Goal: Book appointment/travel/reservation

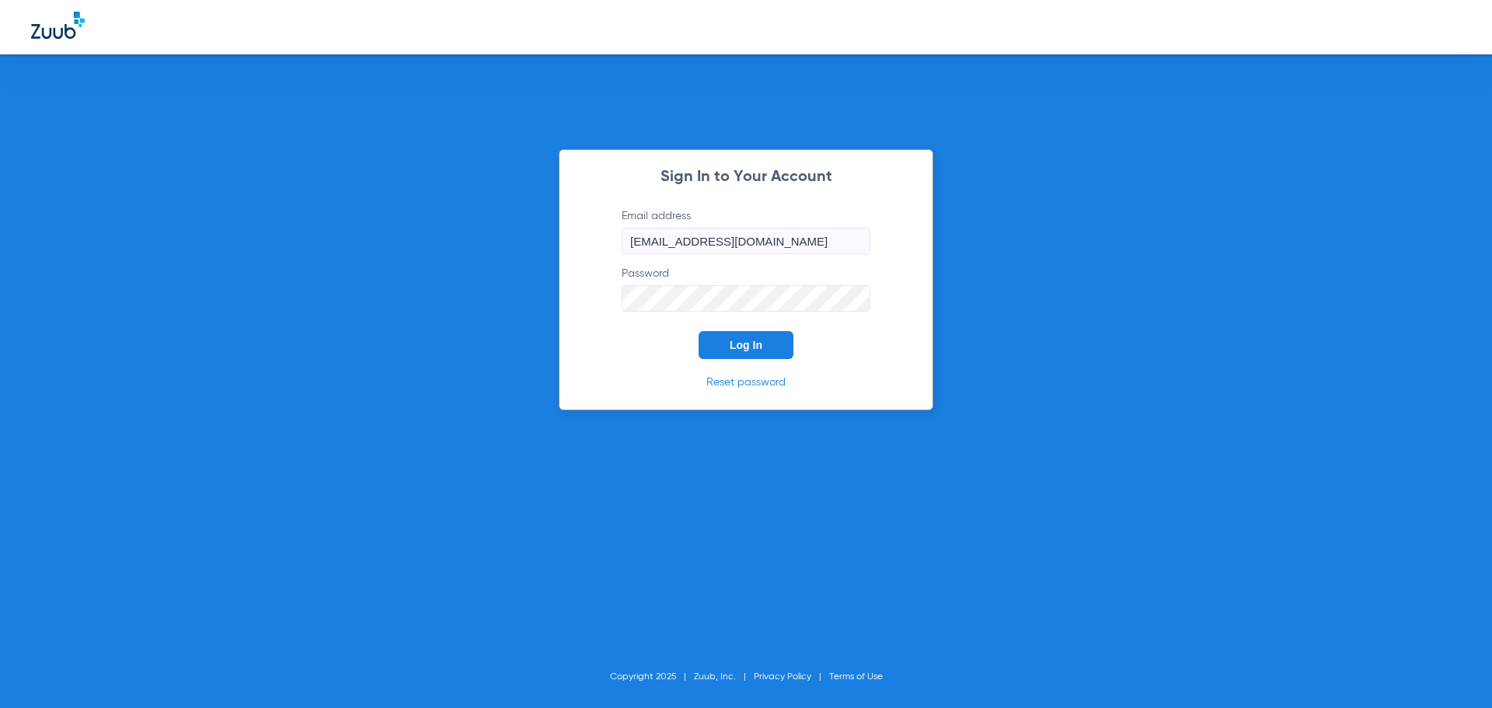
click at [783, 353] on button "Log In" at bounding box center [746, 345] width 95 height 28
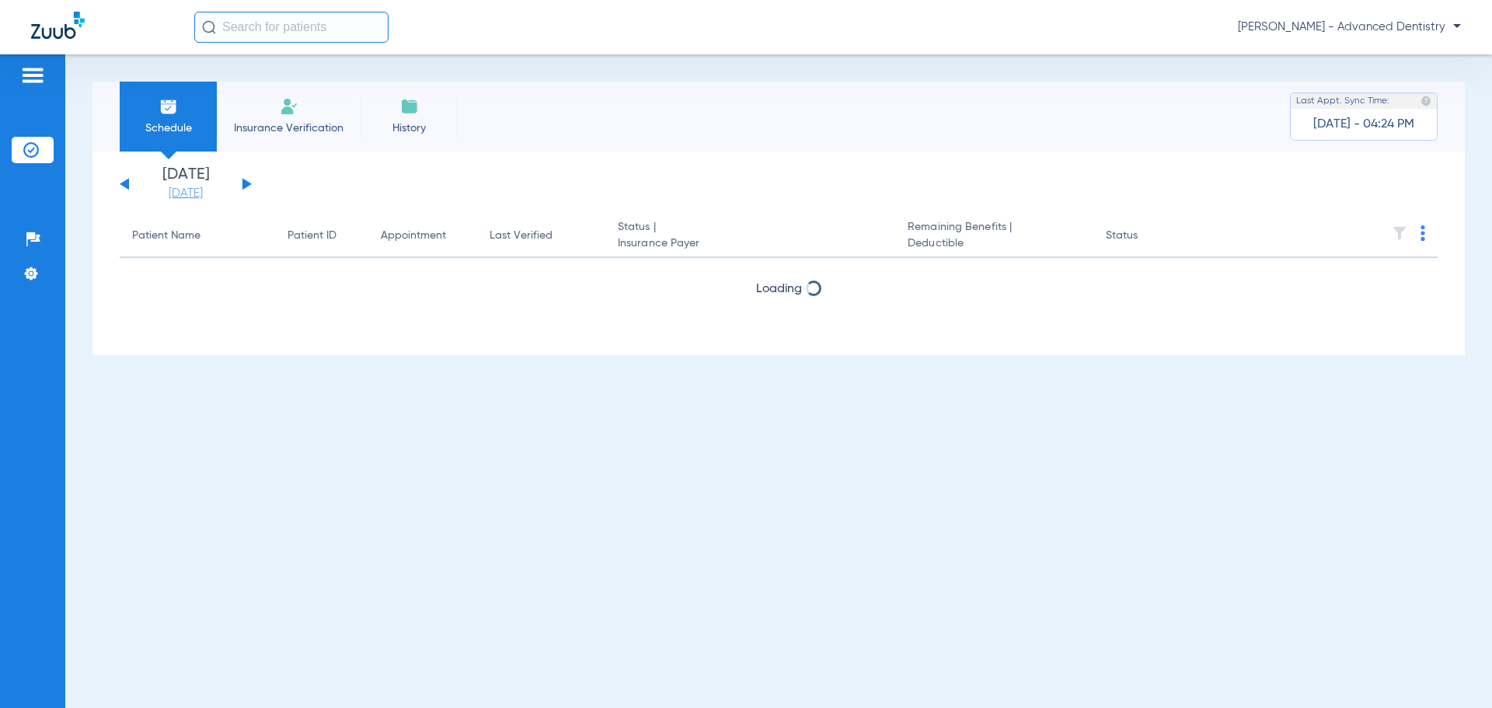
drag, startPoint x: 184, startPoint y: 193, endPoint x: 212, endPoint y: 197, distance: 28.2
click at [184, 193] on link "[DATE]" at bounding box center [185, 194] width 93 height 16
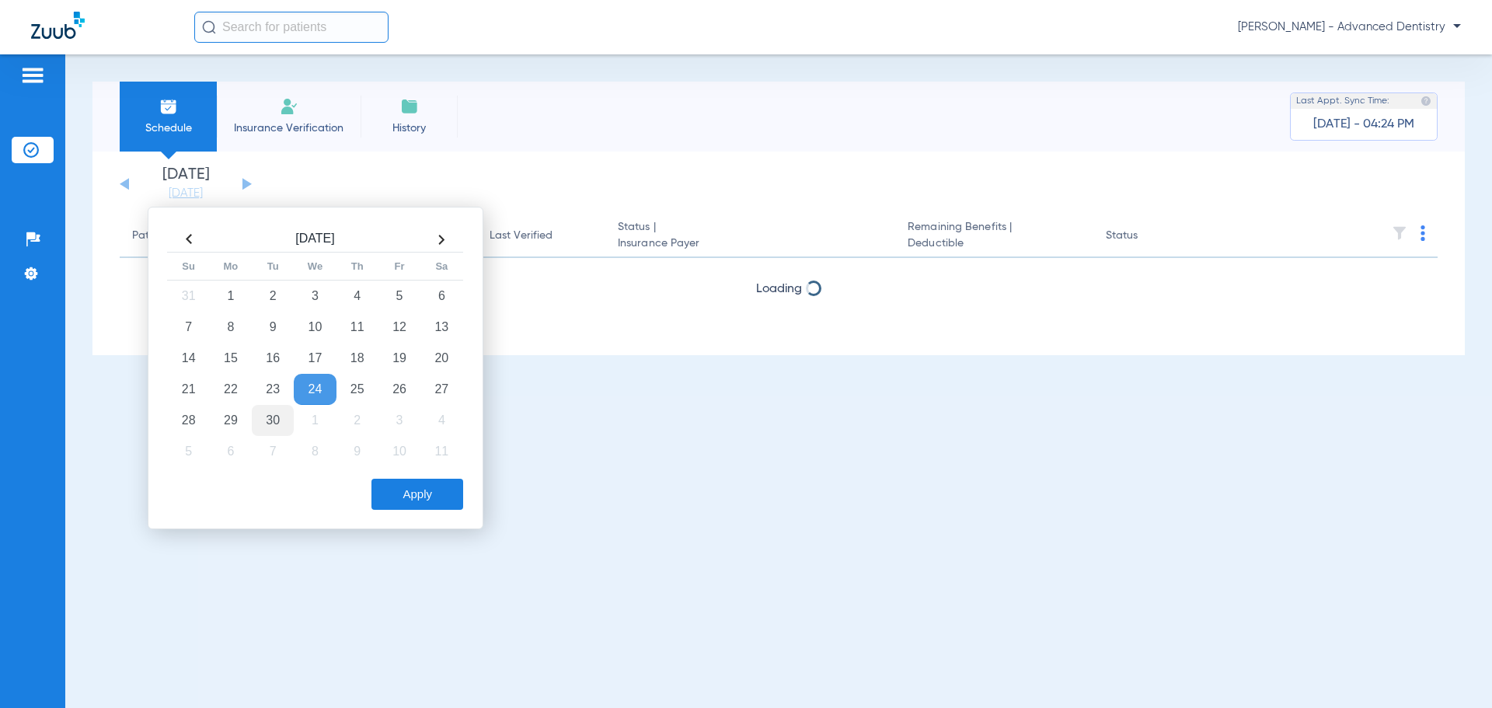
click at [267, 418] on td "30" at bounding box center [273, 420] width 42 height 31
click at [441, 492] on button "Apply" at bounding box center [418, 494] width 92 height 31
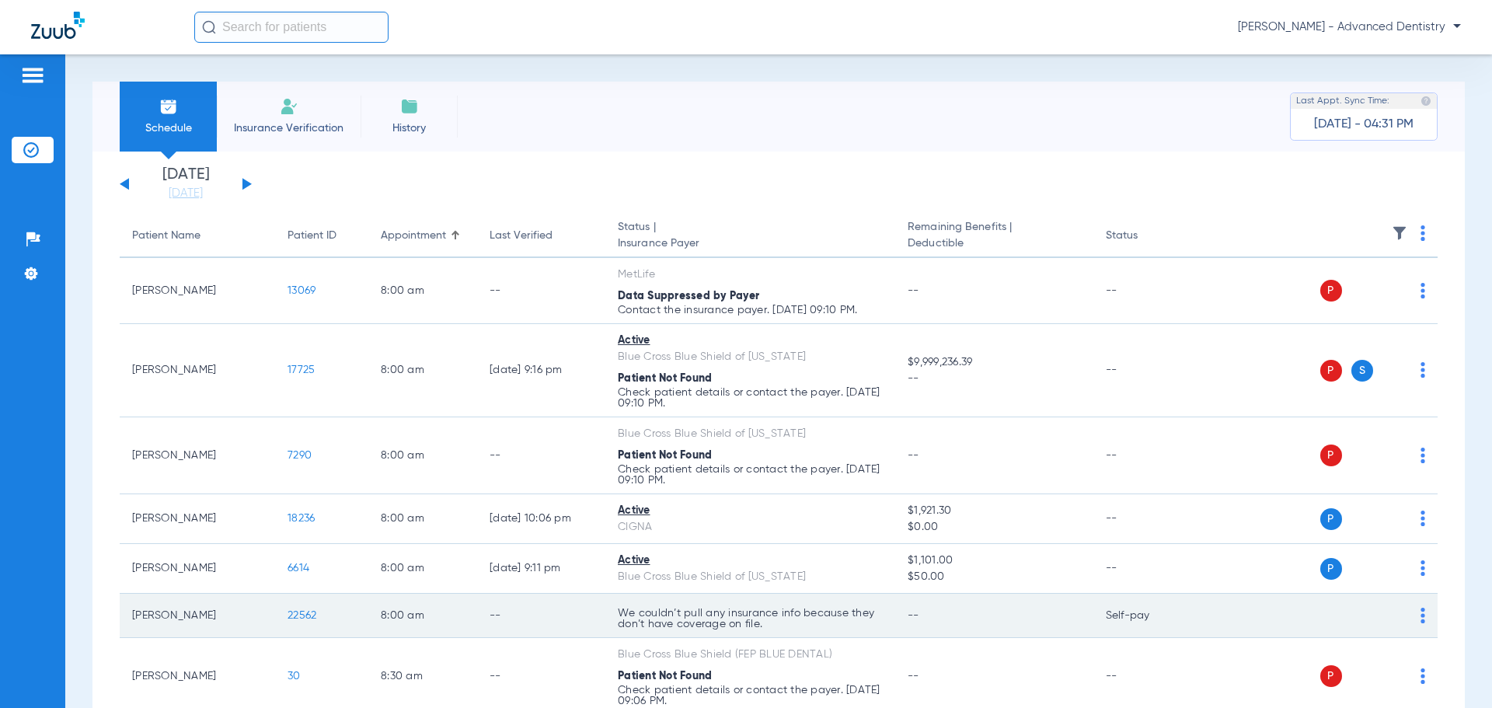
click at [1421, 612] on img at bounding box center [1423, 616] width 5 height 16
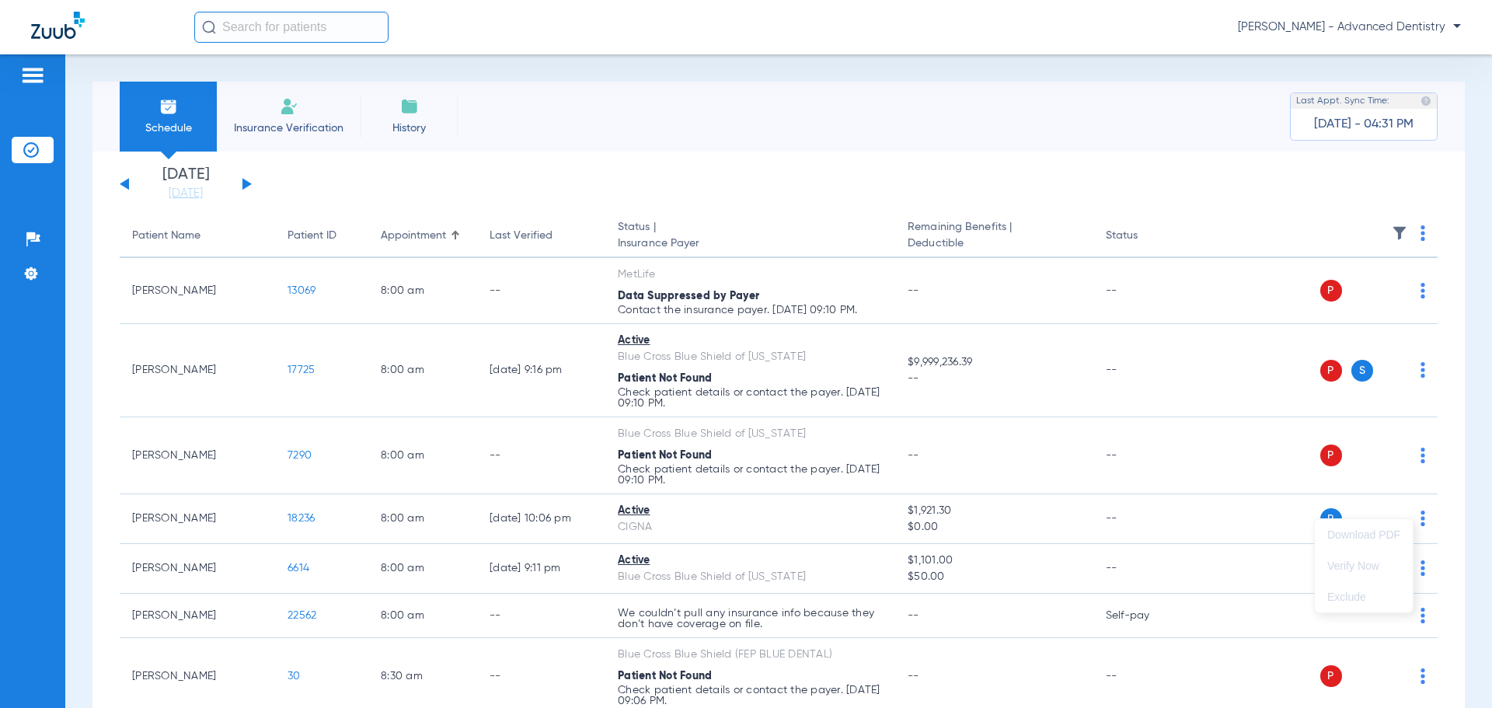
click at [760, 604] on div at bounding box center [746, 354] width 1492 height 708
